Goal: Information Seeking & Learning: Learn about a topic

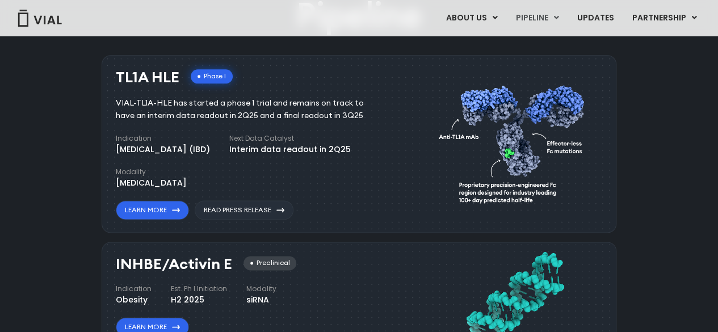
scroll to position [701, 0]
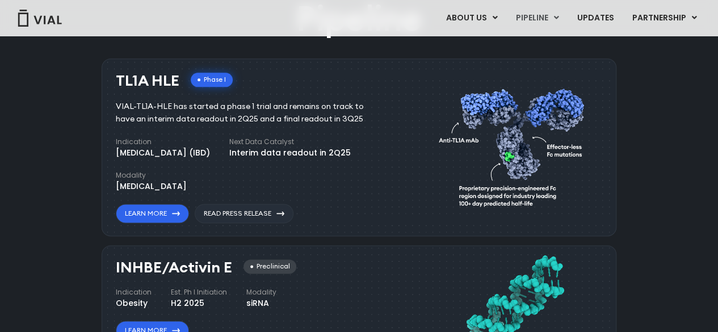
drag, startPoint x: 116, startPoint y: 79, endPoint x: 175, endPoint y: 82, distance: 59.1
click at [175, 82] on h3 "TL1A HLE" at bounding box center [148, 81] width 64 height 16
click at [172, 212] on link "Learn More" at bounding box center [152, 213] width 73 height 19
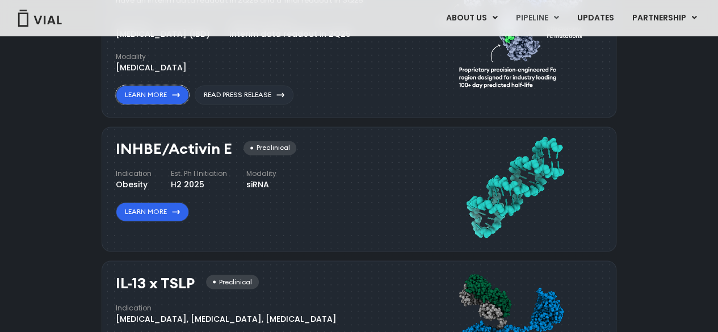
scroll to position [822, 0]
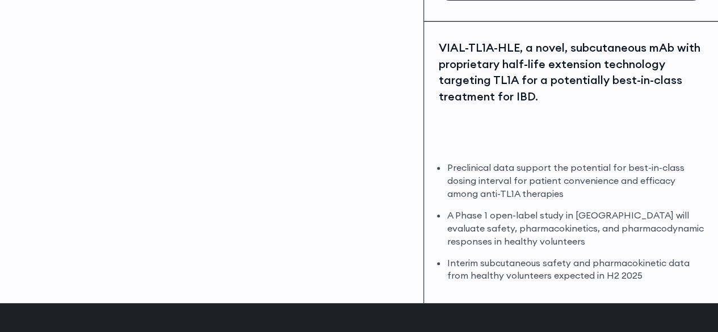
scroll to position [246, 0]
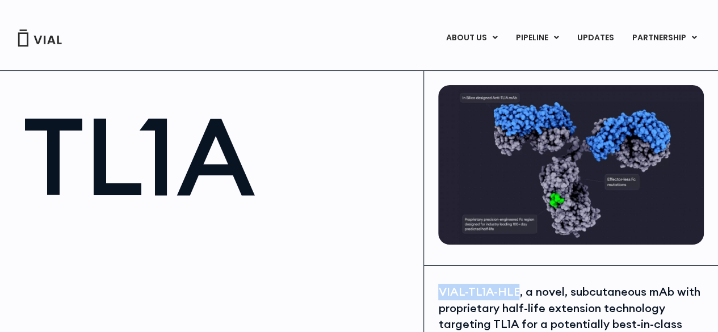
drag, startPoint x: 438, startPoint y: 290, endPoint x: 515, endPoint y: 290, distance: 76.6
click at [515, 290] on div "VIAL-TL1A-HLE, a novel, subcutaneous mAb with proprietary half-life extension t…" at bounding box center [570, 316] width 265 height 65
copy div "VIAL-TL1A-HLE"
